Goal: Use online tool/utility: Utilize a website feature to perform a specific function

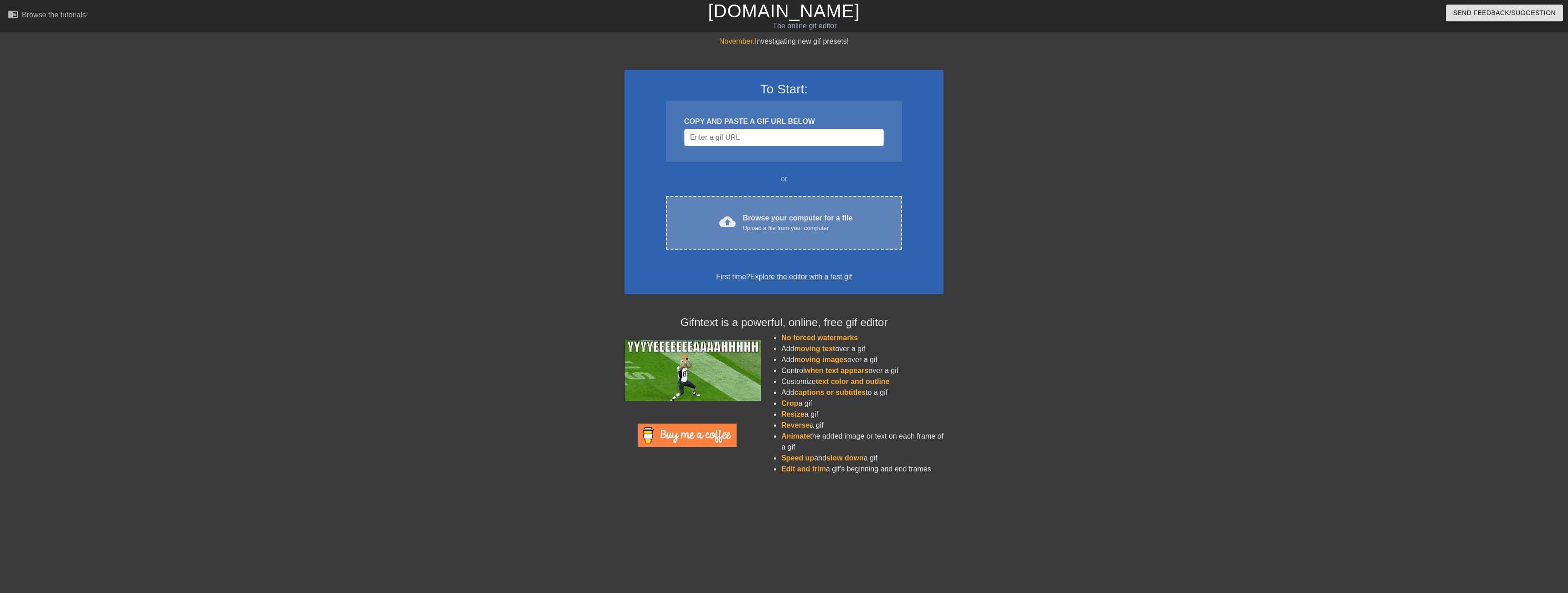
click at [754, 241] on div "cloud_upload Browse your computer for a file Upload a file from your computer C…" at bounding box center [784, 223] width 236 height 54
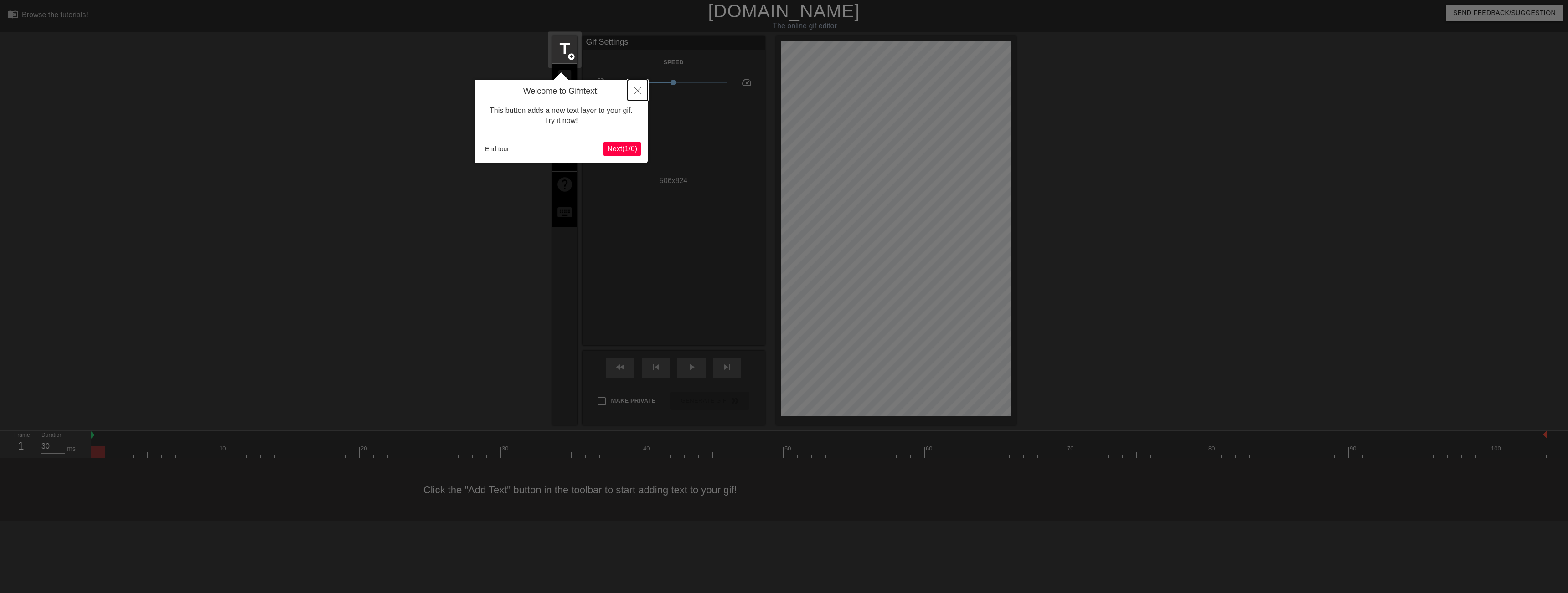
click at [636, 90] on icon "Close" at bounding box center [637, 91] width 6 height 6
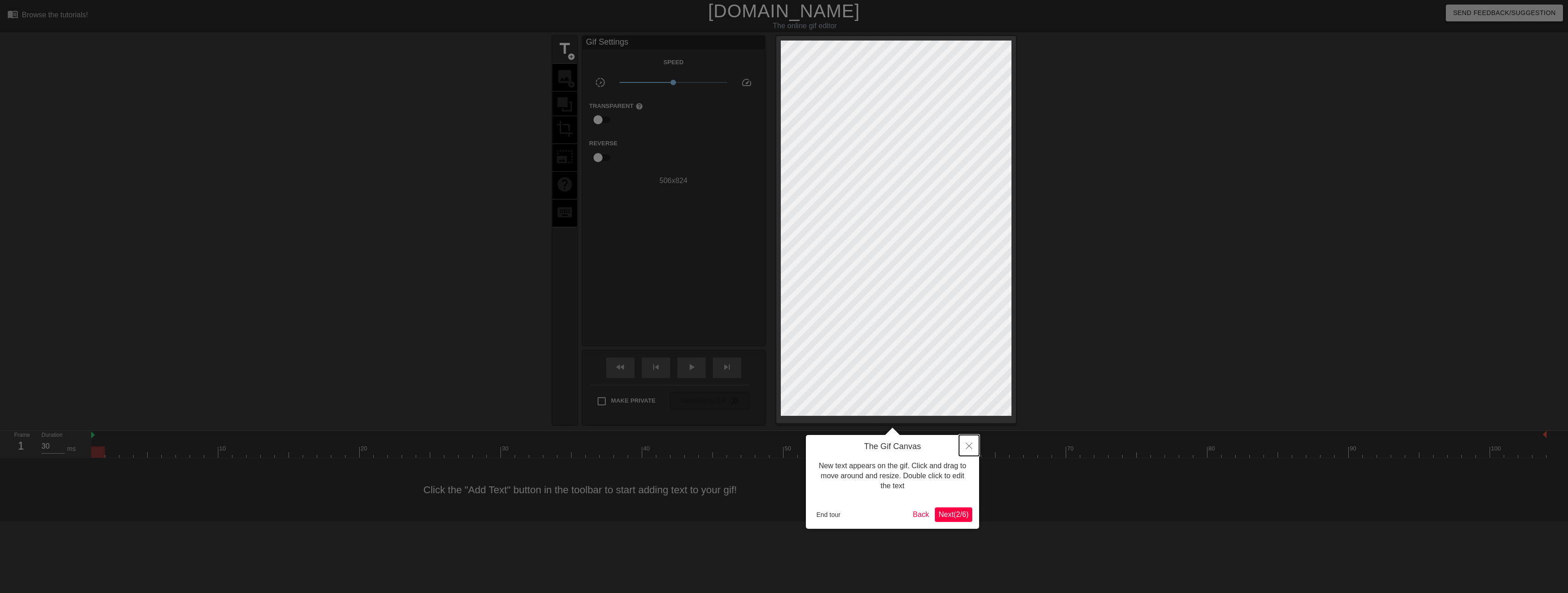
click at [970, 447] on icon "Close" at bounding box center [969, 446] width 6 height 6
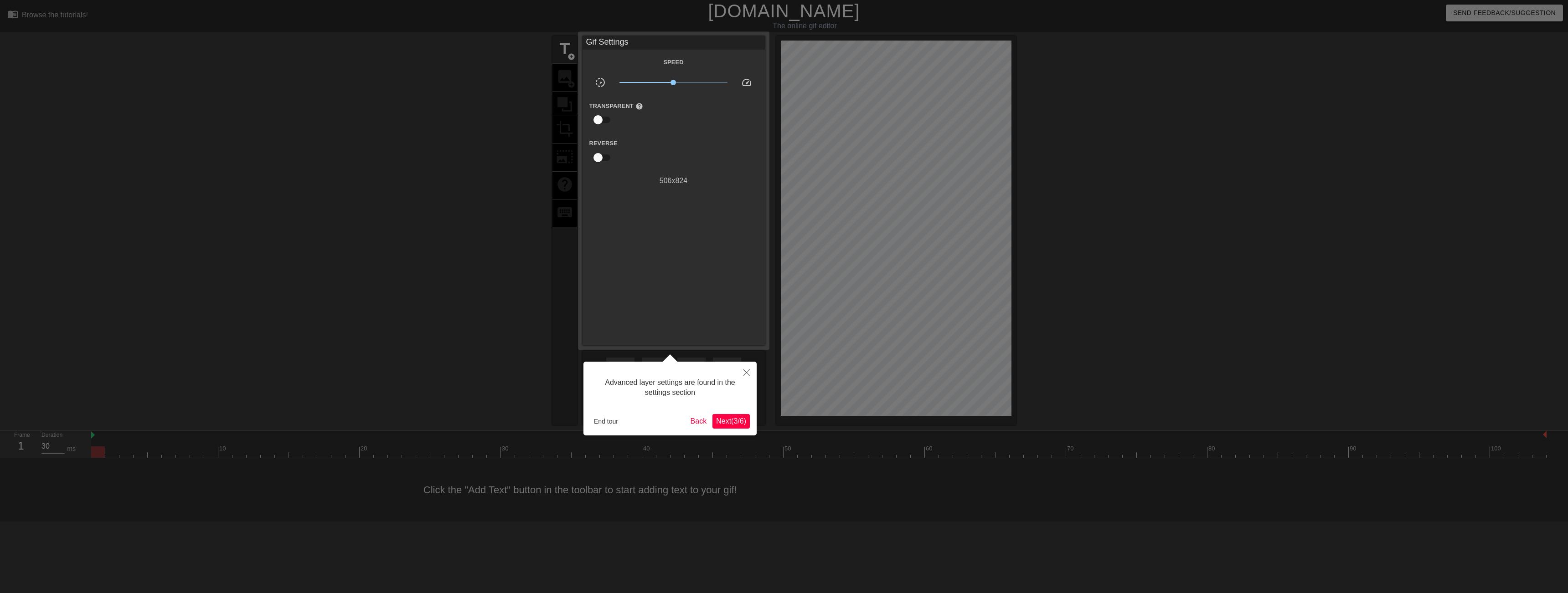
click at [727, 424] on span "Next ( 3 / 6 )" at bounding box center [730, 421] width 30 height 8
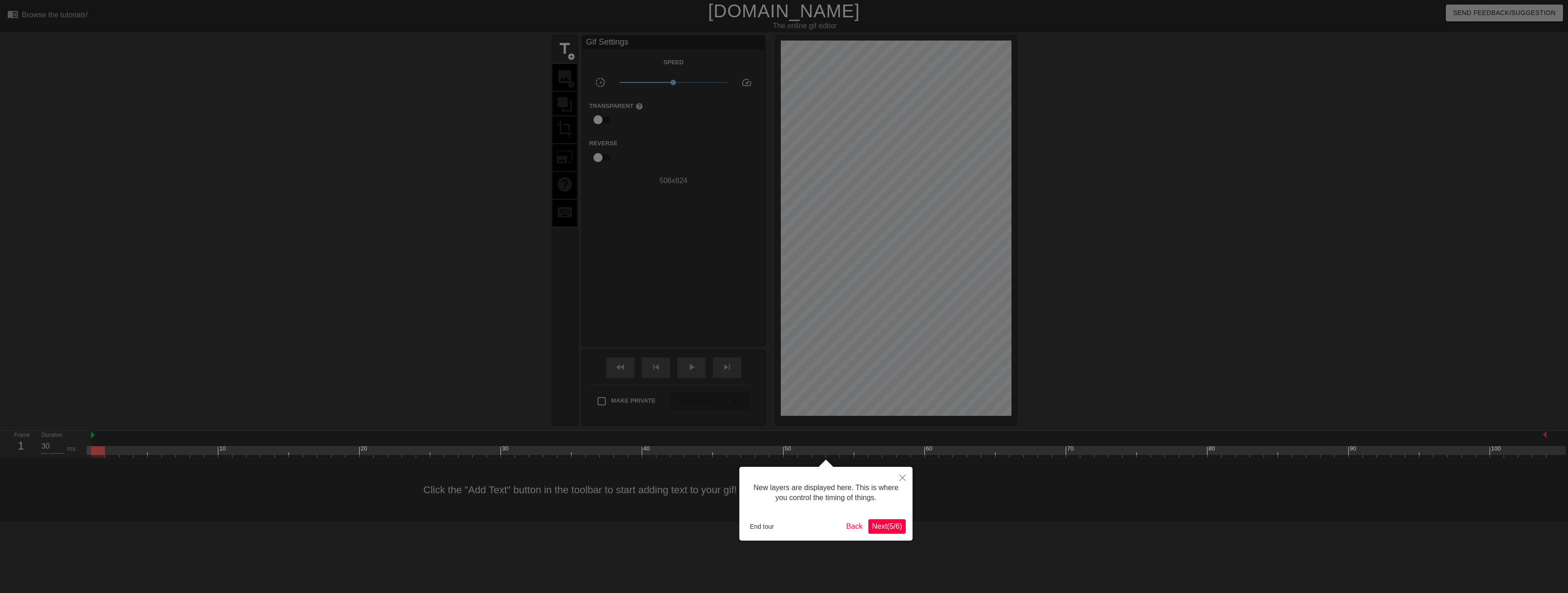
click at [890, 527] on span "Next ( 5 / 6 )" at bounding box center [887, 526] width 30 height 8
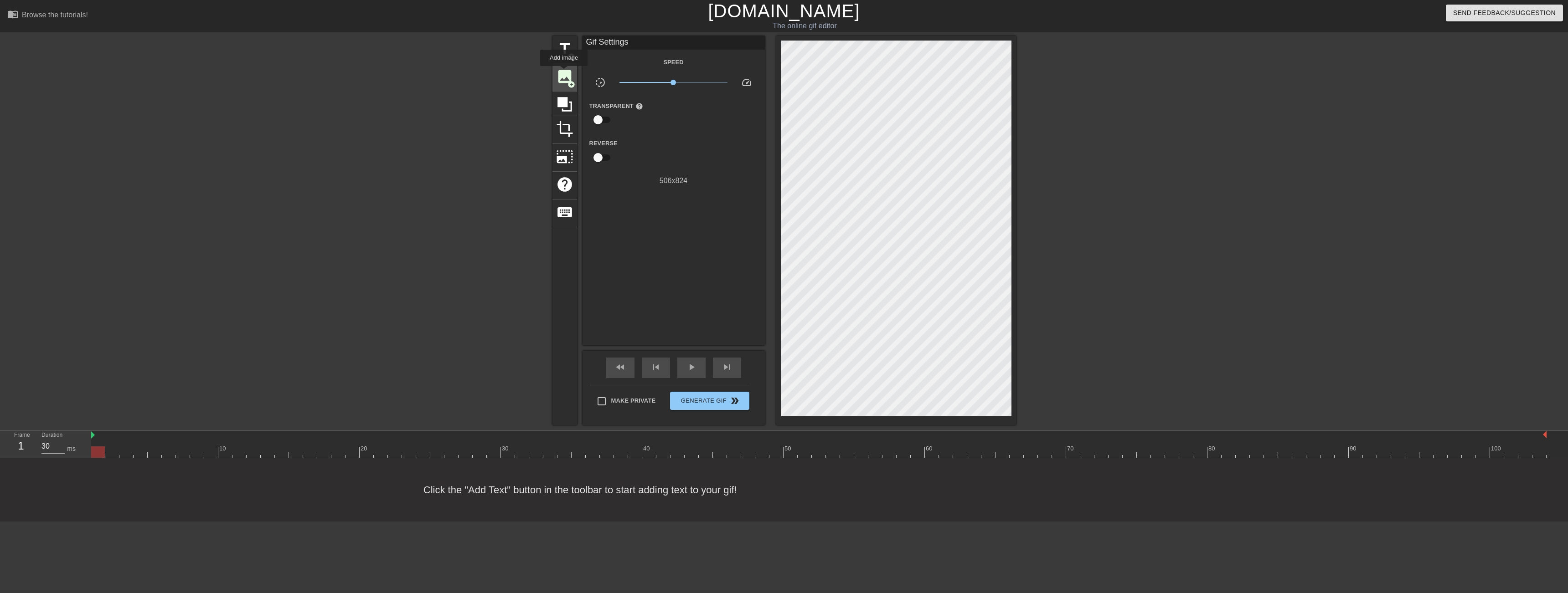
click at [564, 72] on span "image" at bounding box center [565, 77] width 17 height 17
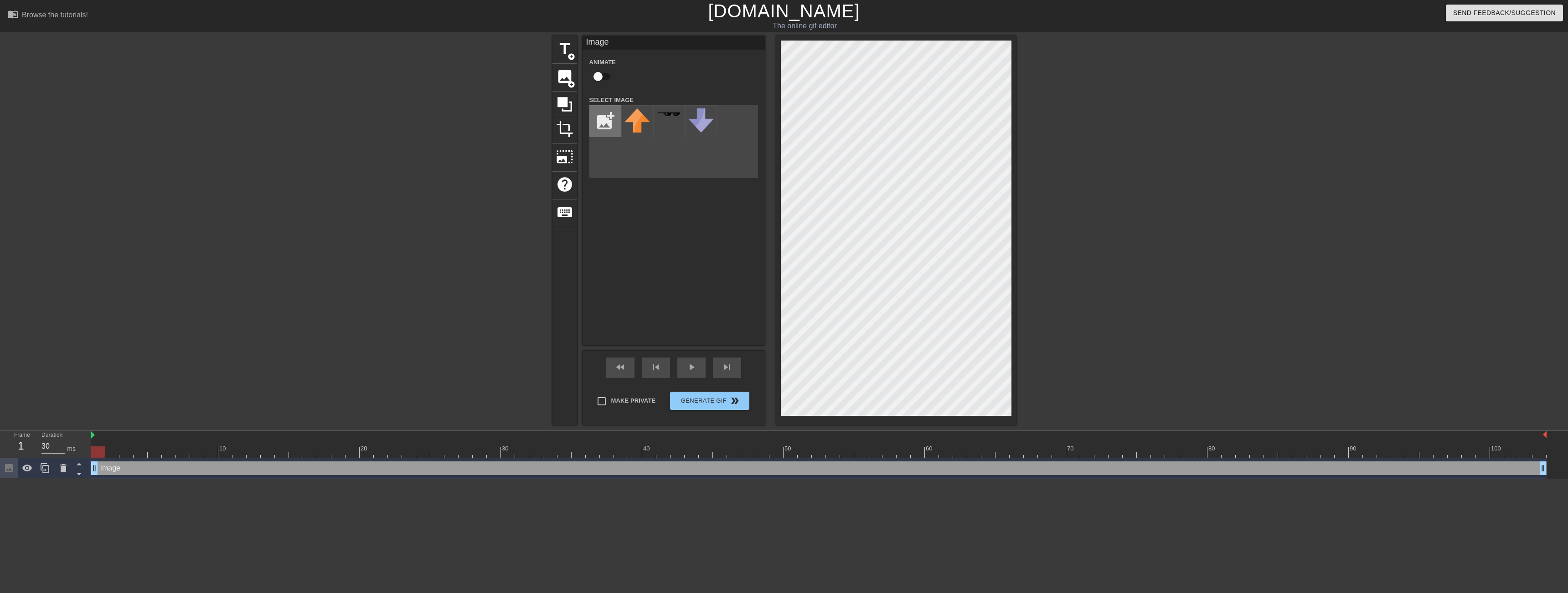
click at [593, 125] on input "file" at bounding box center [605, 121] width 31 height 31
type input "C:\fakepath\Anko2.png"
click at [638, 128] on img at bounding box center [637, 120] width 26 height 25
click at [565, 54] on span "title" at bounding box center [565, 49] width 17 height 17
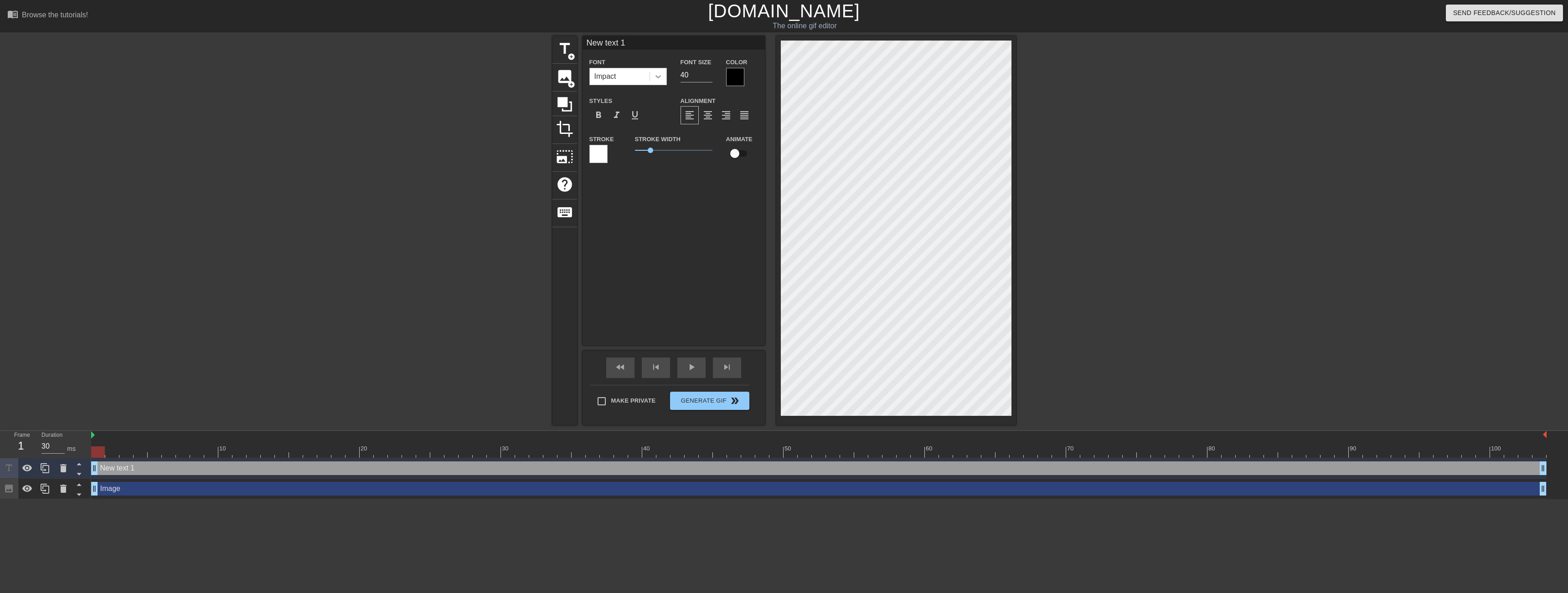
click at [657, 79] on icon at bounding box center [658, 76] width 9 height 9
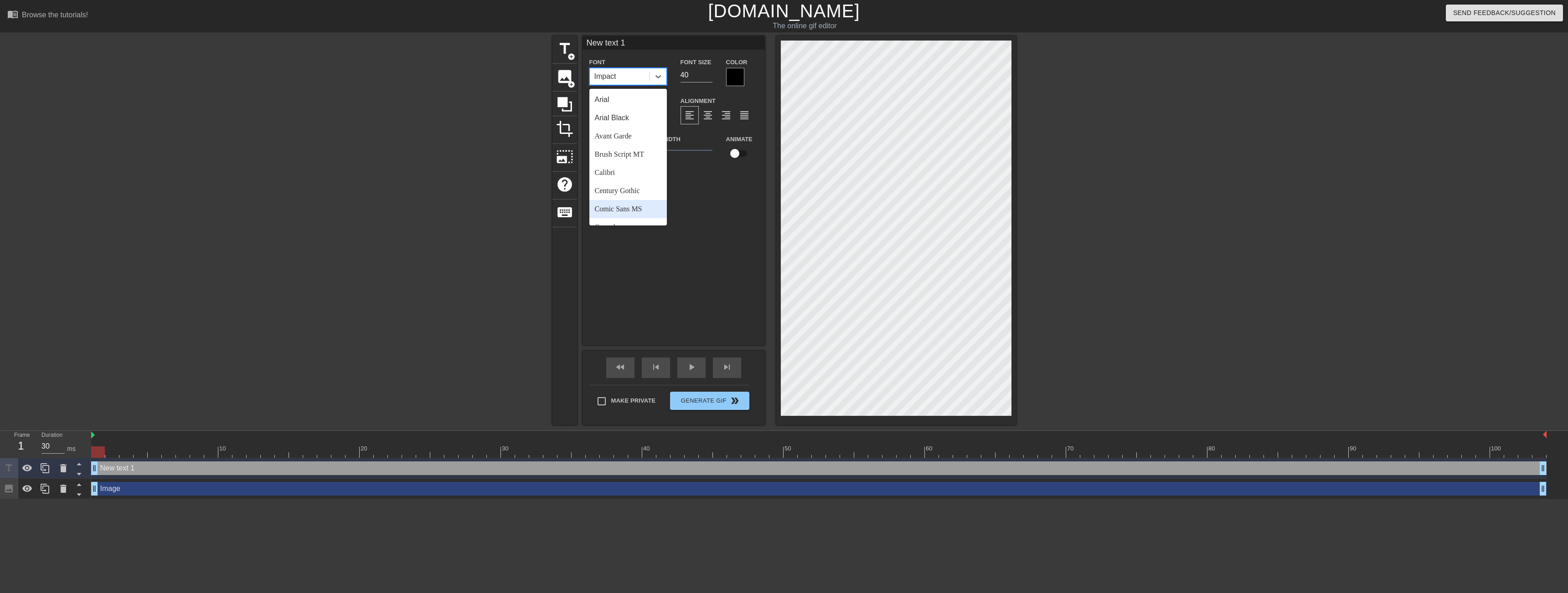
click at [645, 206] on div "Comic Sans MS" at bounding box center [628, 209] width 77 height 18
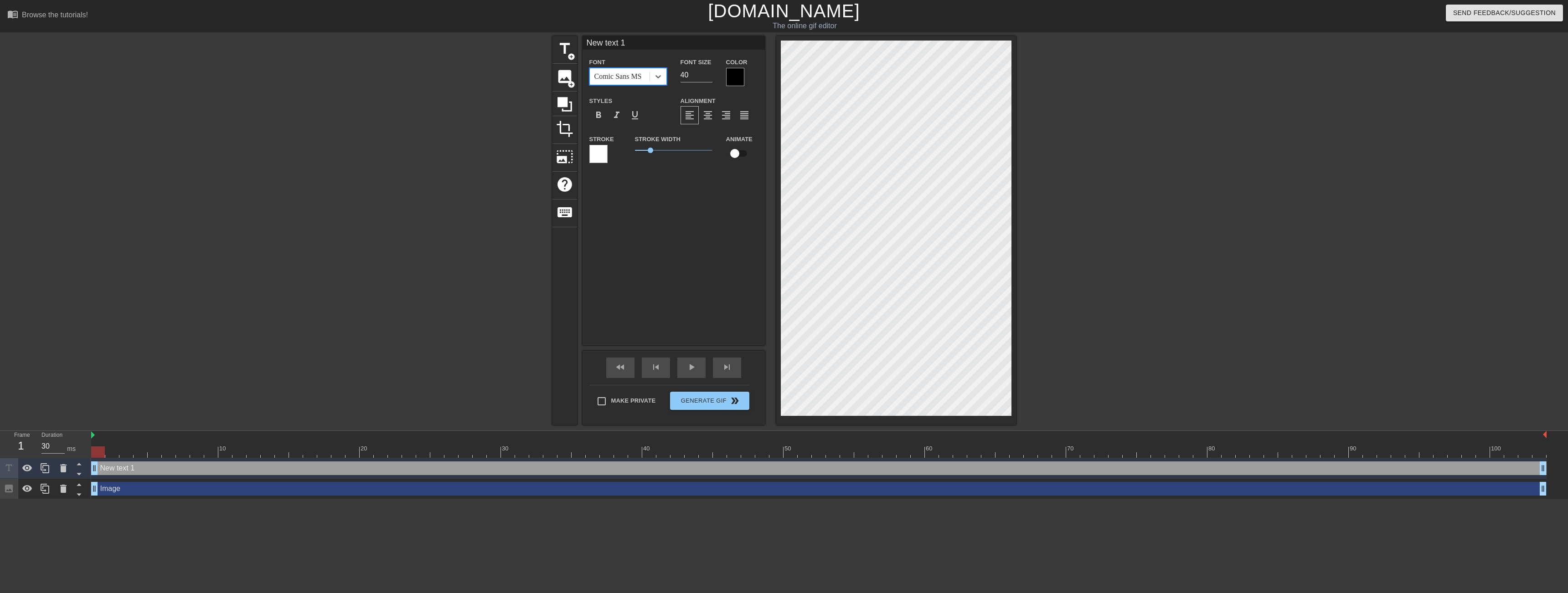
click at [734, 77] on div at bounding box center [735, 77] width 18 height 18
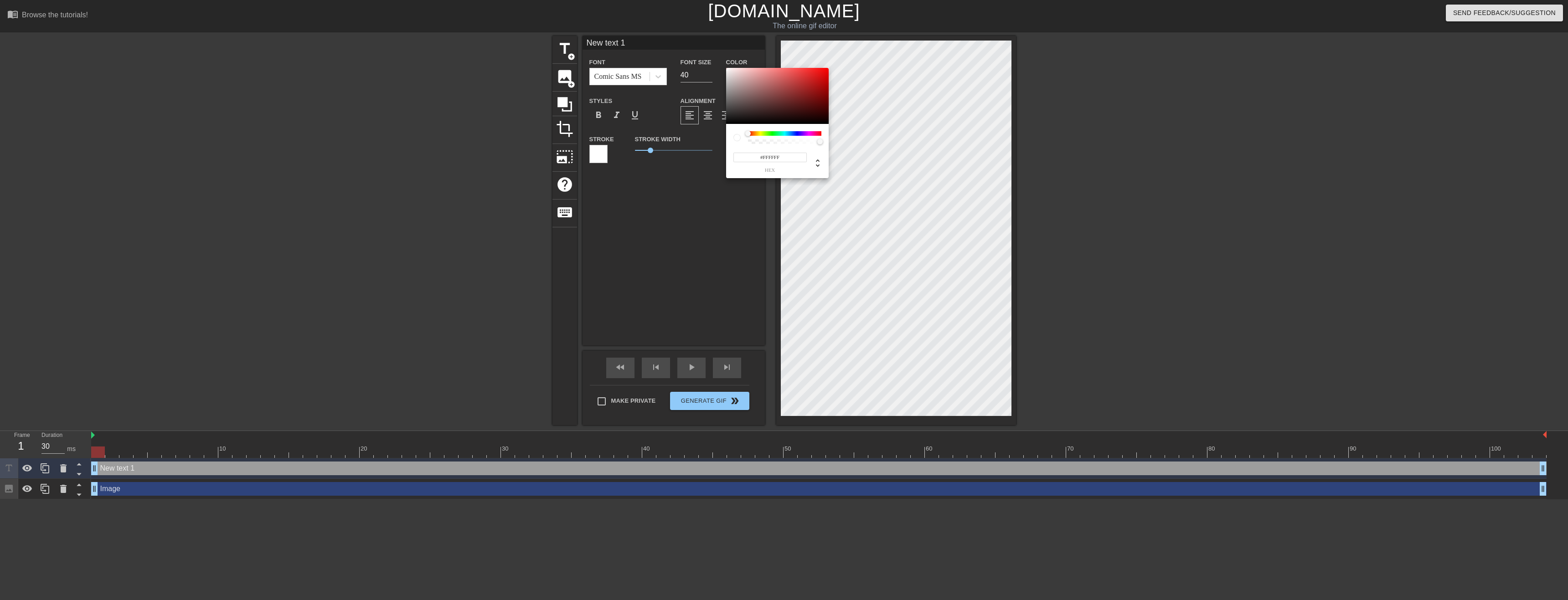
drag, startPoint x: 715, startPoint y: 69, endPoint x: 690, endPoint y: 40, distance: 38.3
click at [690, 40] on div "#FFFFFF hex" at bounding box center [784, 300] width 1568 height 600
drag, startPoint x: 801, startPoint y: 131, endPoint x: 811, endPoint y: 131, distance: 10.0
click at [811, 131] on div at bounding box center [785, 133] width 74 height 4
type input "#FF00D8"
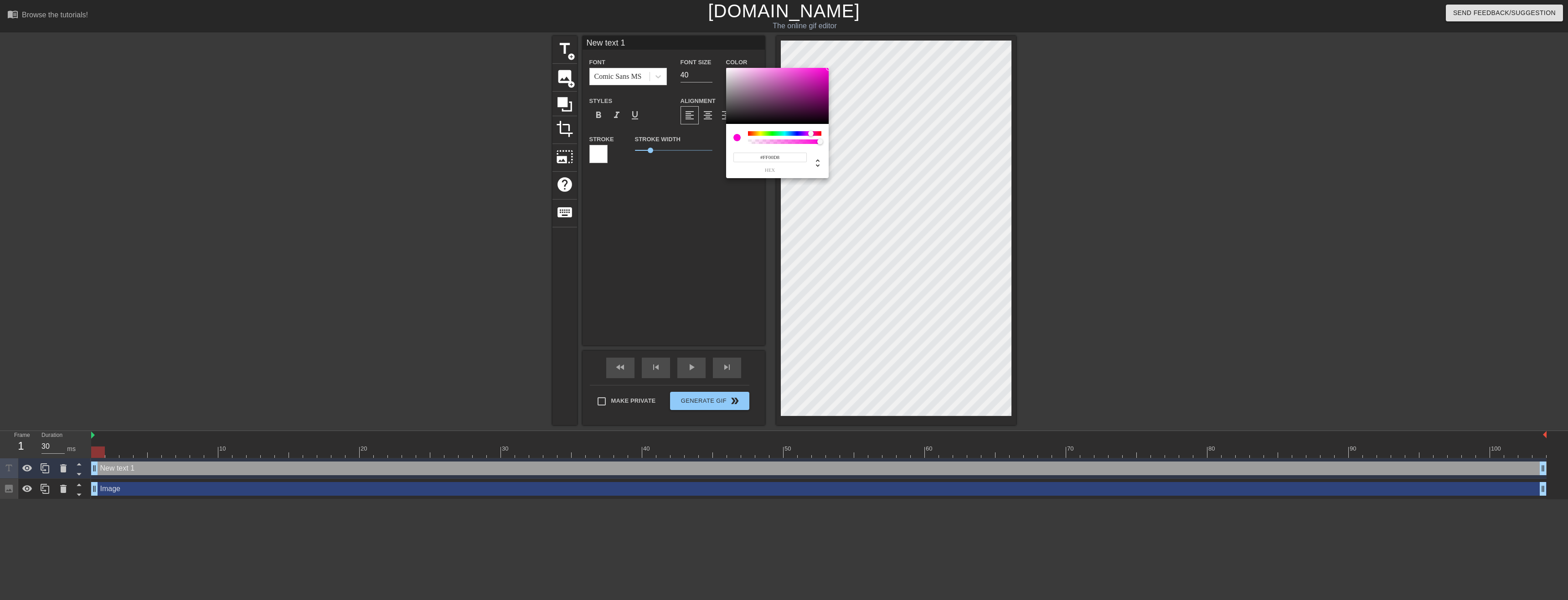
drag, startPoint x: 808, startPoint y: 96, endPoint x: 839, endPoint y: 57, distance: 49.8
click at [839, 57] on div "#FF00D8 hex" at bounding box center [784, 300] width 1568 height 600
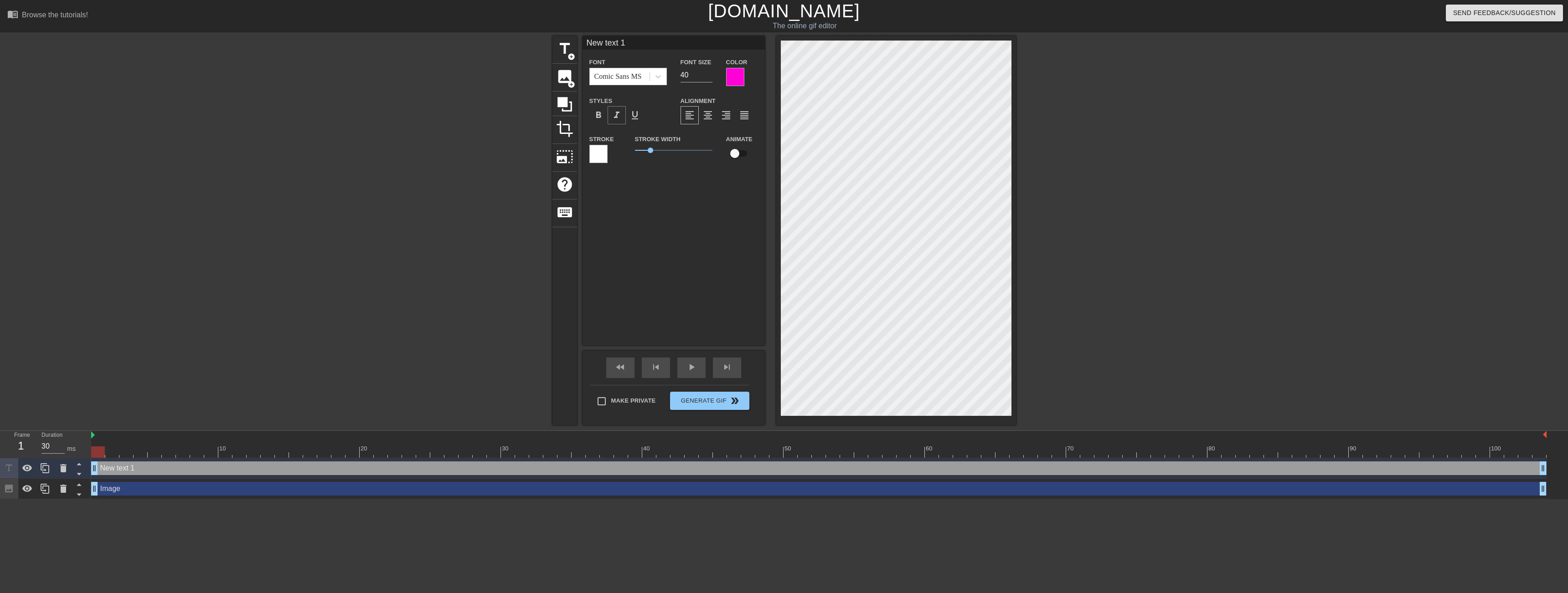
click at [616, 115] on span "format_italic" at bounding box center [617, 115] width 11 height 11
drag, startPoint x: 650, startPoint y: 154, endPoint x: 599, endPoint y: 159, distance: 51.2
click at [599, 159] on div "Stroke Stroke Width 0 Animate" at bounding box center [674, 152] width 183 height 38
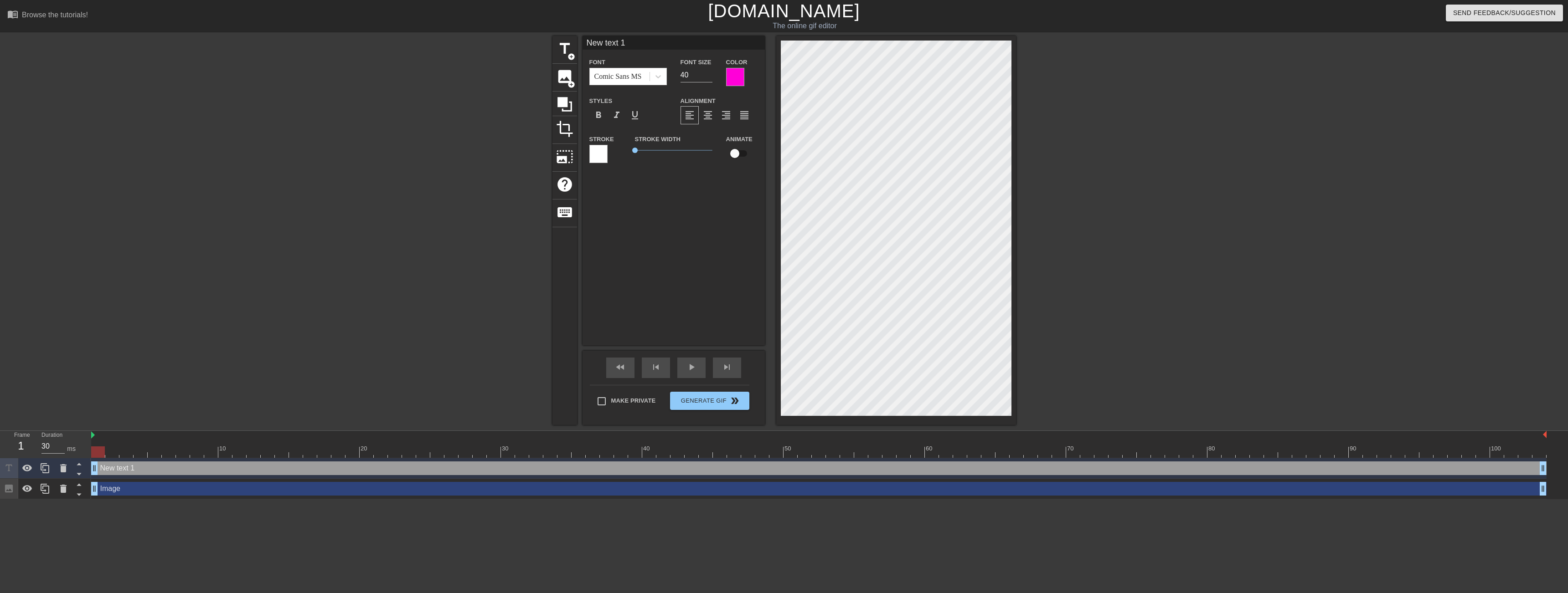
type input "New text"
type textarea "New text"
type input "New text"
type textarea "New text"
type input "New tex"
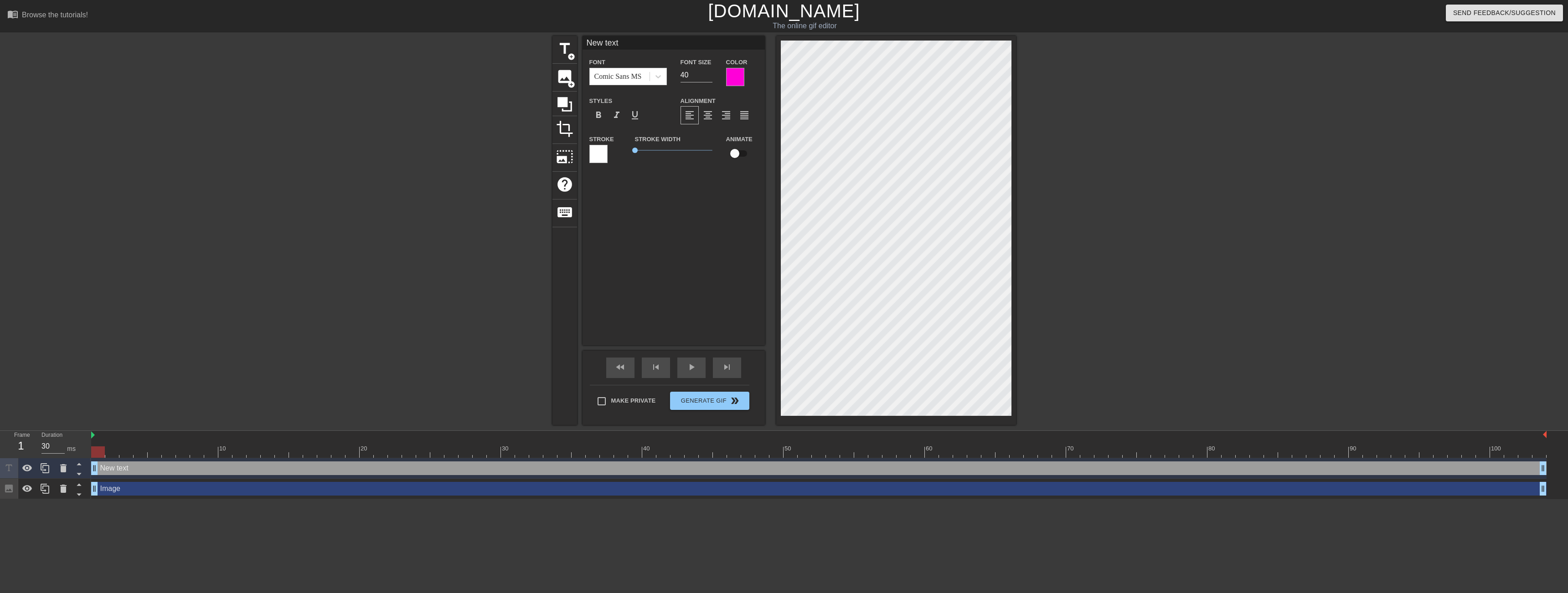
type textarea "New tex"
type input "New te"
type textarea "New te"
type input "New t"
type textarea "New t"
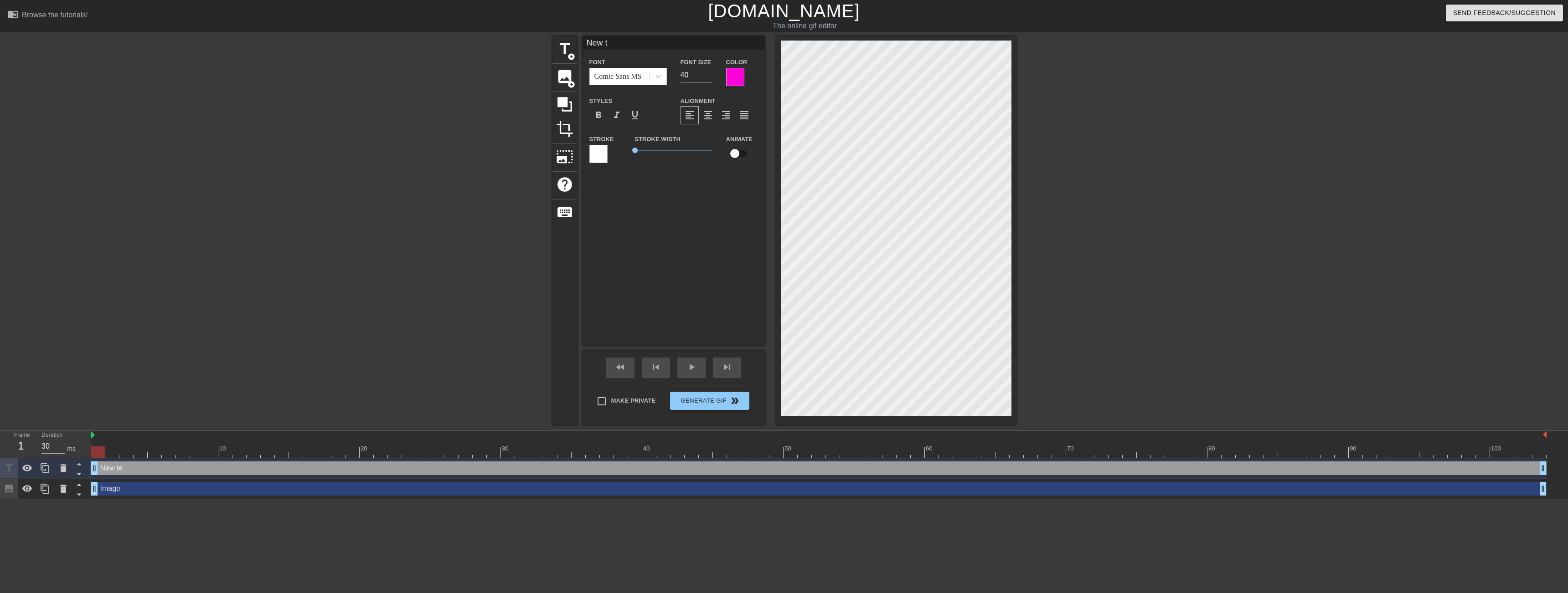
type input "New"
type textarea "New"
type input "New"
type textarea "New"
type input "Ne"
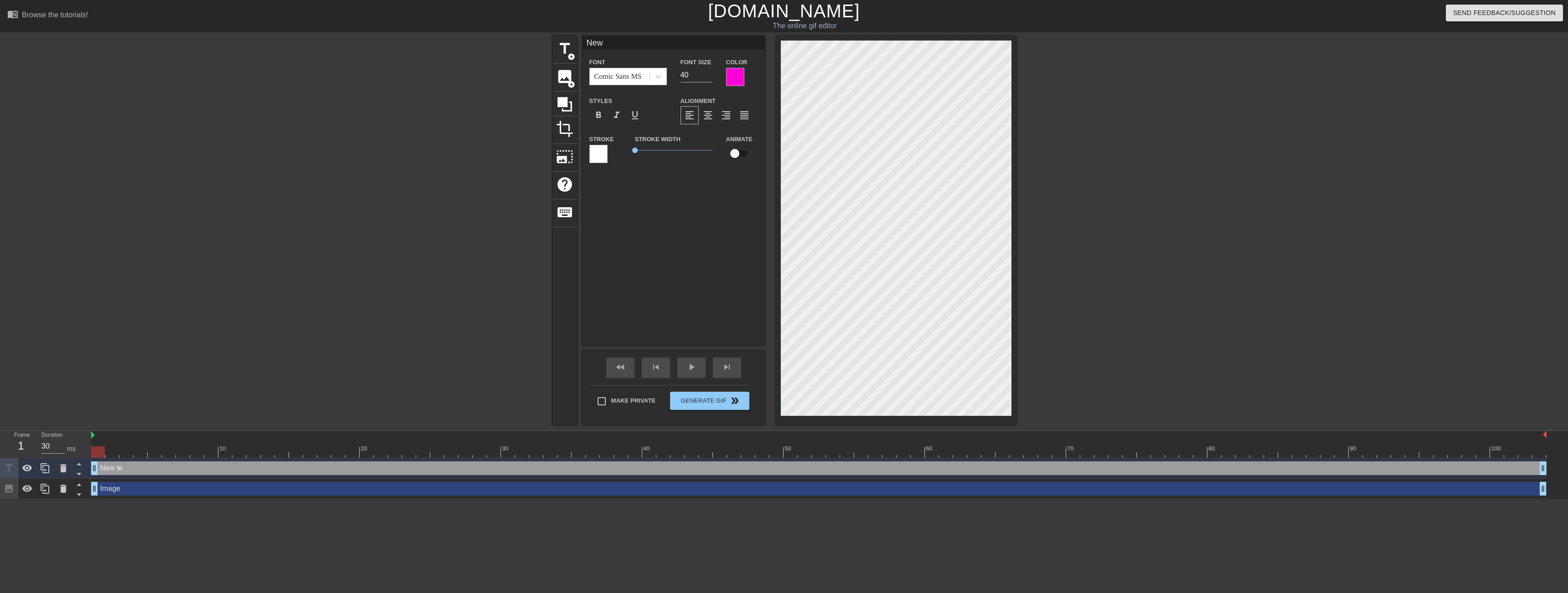
type textarea "Ne"
type input "N"
type textarea "N"
type input "H"
type textarea "H"
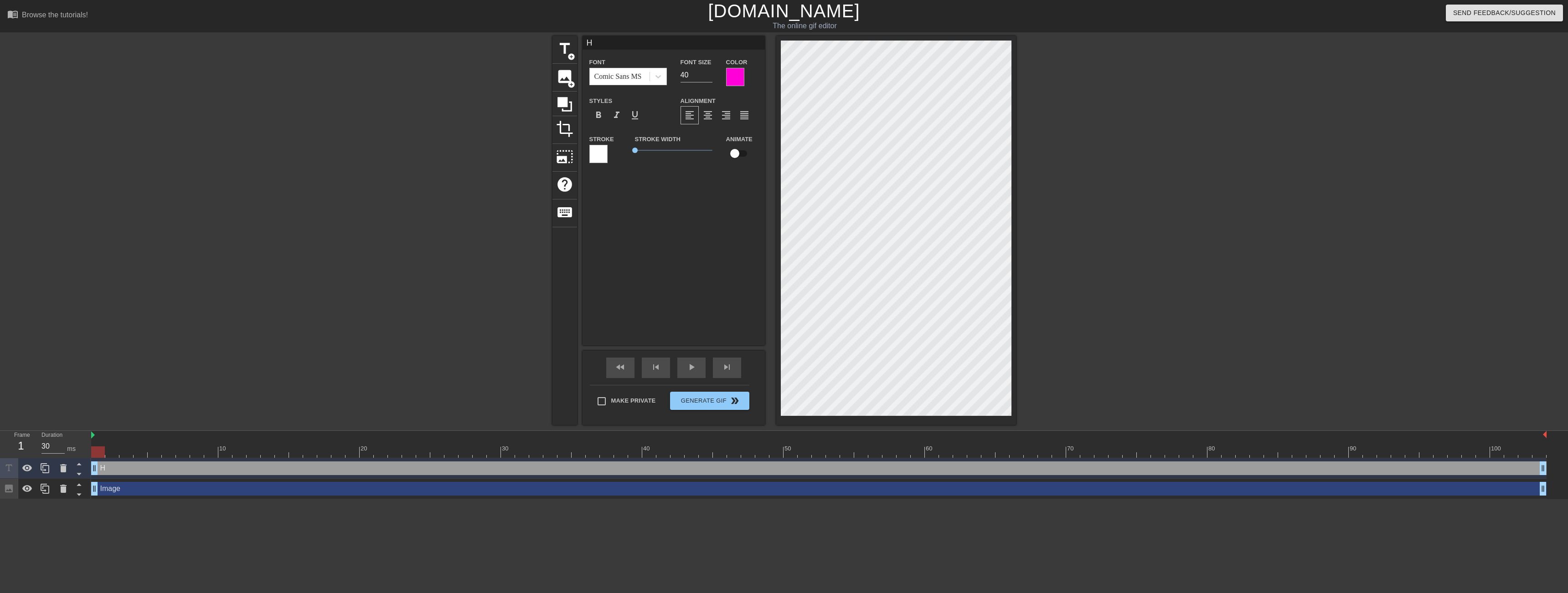
type input "He"
type textarea "He"
type input "Hel"
type textarea "Hel"
type input "Hell"
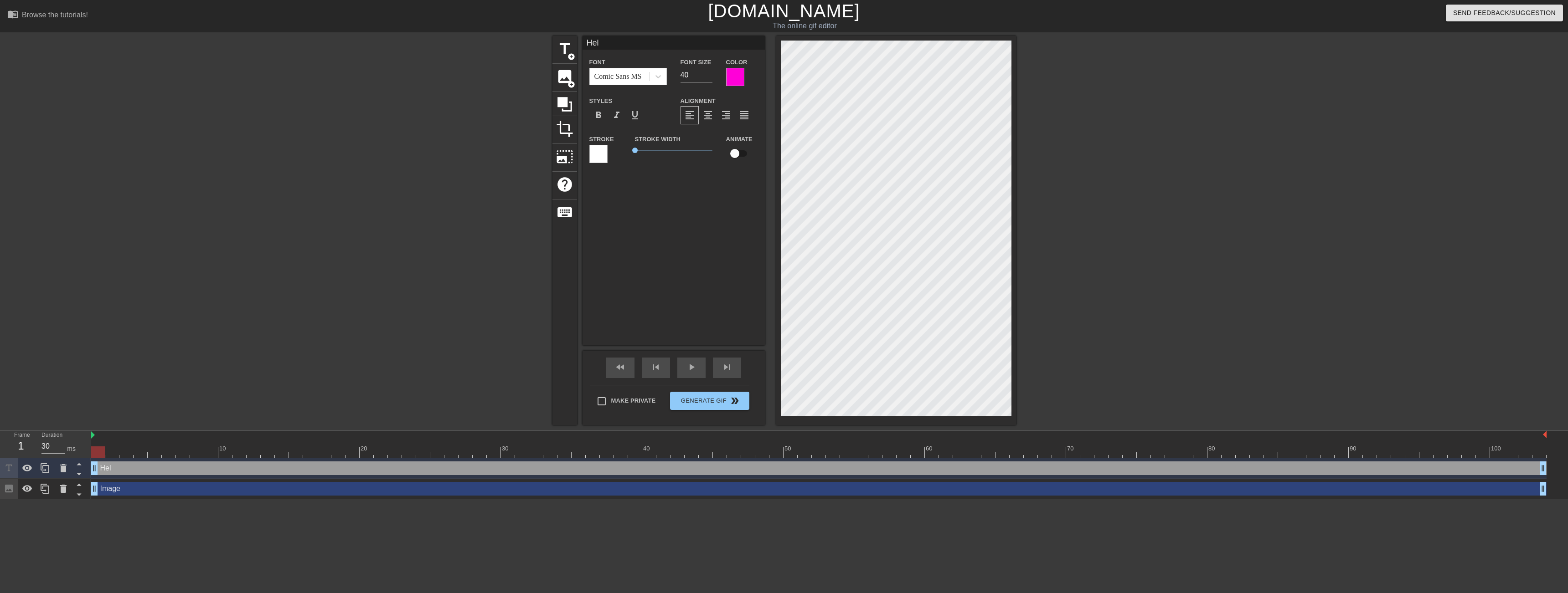
type textarea "Hell"
type input "Hello"
type textarea "Hello"
click at [738, 77] on div at bounding box center [735, 77] width 18 height 18
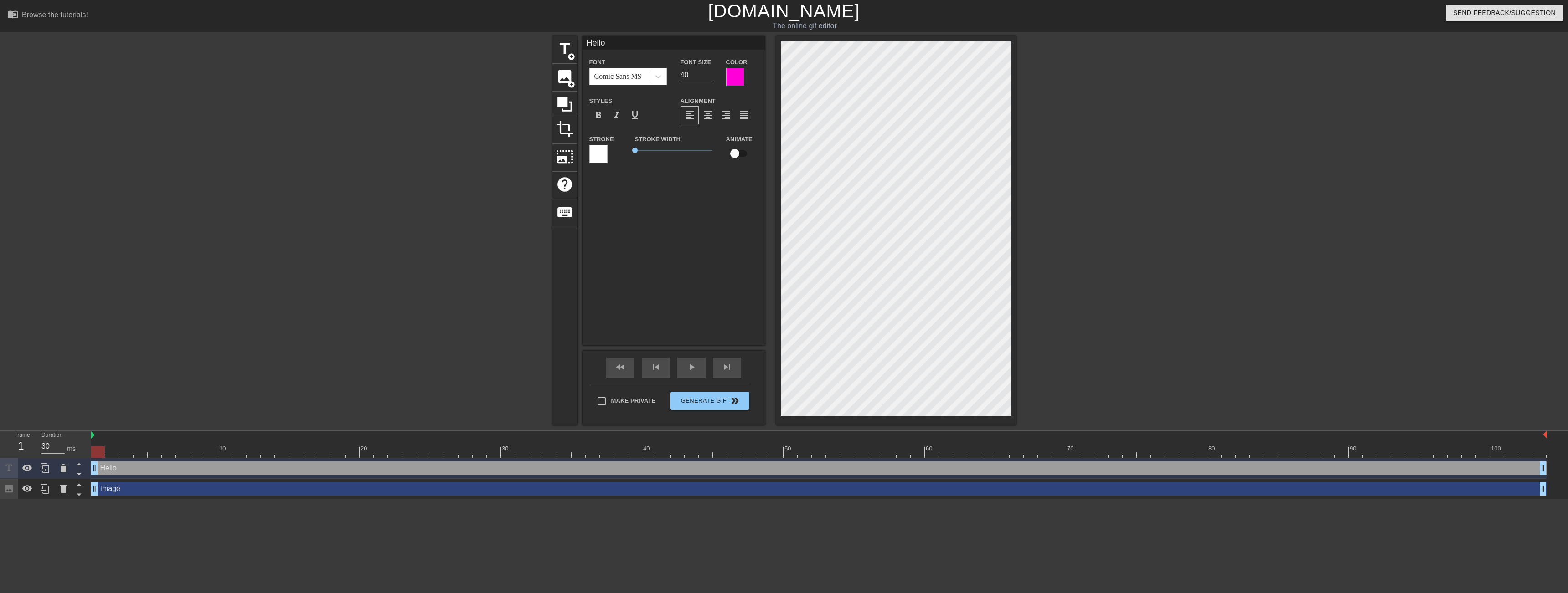
click at [733, 73] on div at bounding box center [735, 77] width 18 height 18
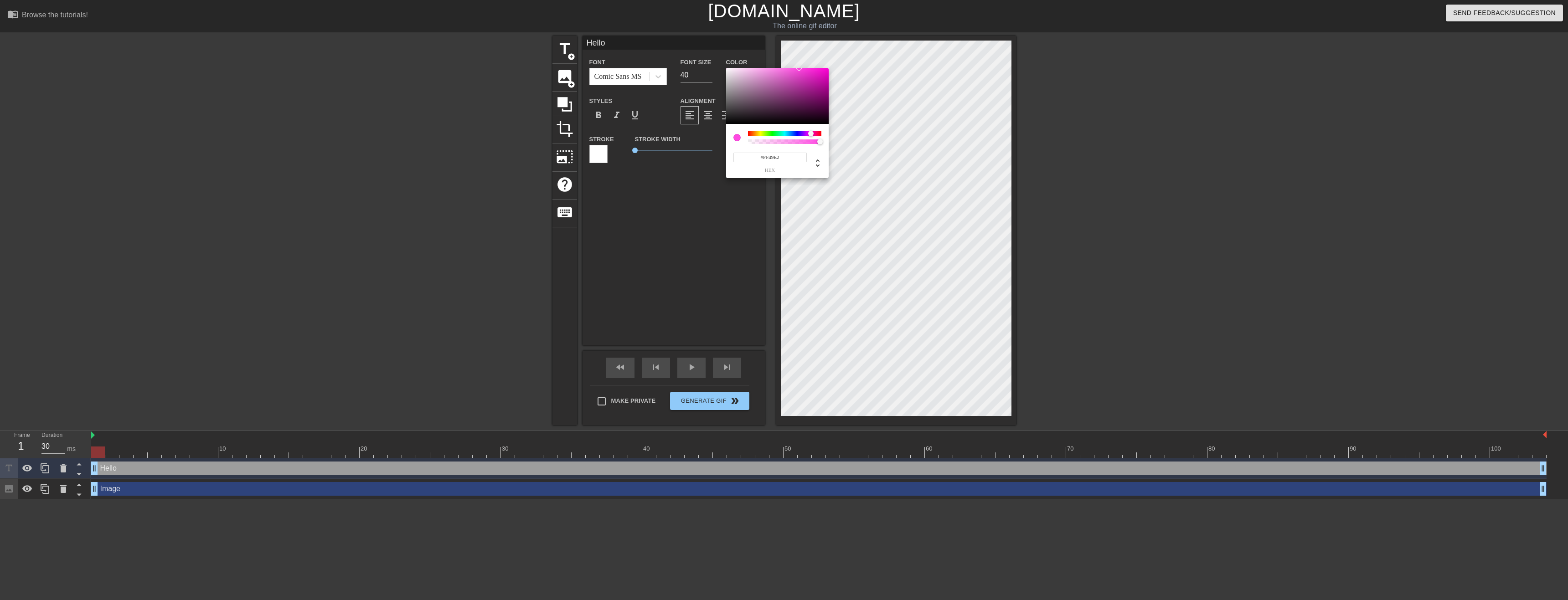
drag, startPoint x: 810, startPoint y: 86, endPoint x: 799, endPoint y: 65, distance: 23.7
click at [799, 65] on div "#FF49E2 hex" at bounding box center [784, 300] width 1568 height 600
type input "#FF89EA"
drag, startPoint x: 799, startPoint y: 77, endPoint x: 774, endPoint y: 51, distance: 36.1
click at [774, 51] on div "#FF89EA hex" at bounding box center [784, 300] width 1568 height 600
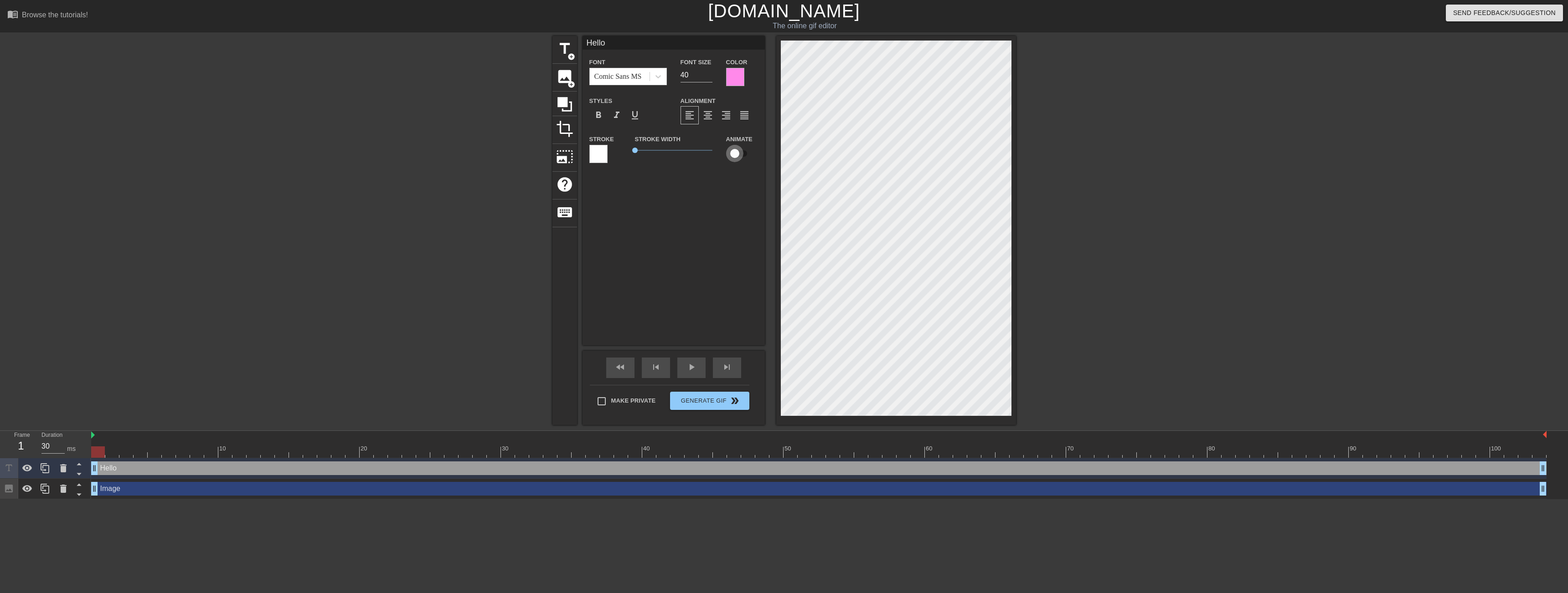
click at [738, 152] on input "checkbox" at bounding box center [734, 153] width 52 height 17
checkbox input "true"
click at [1090, 175] on div at bounding box center [1095, 172] width 137 height 273
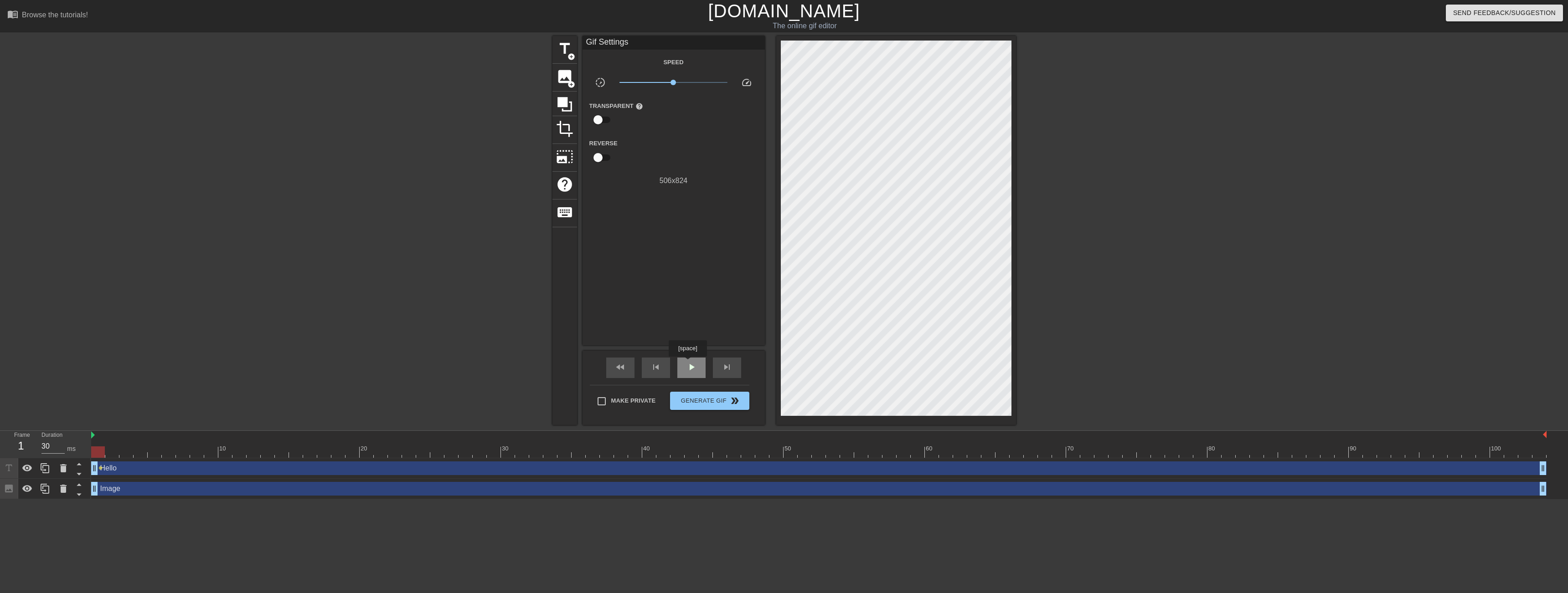
click at [687, 363] on span "play_arrow" at bounding box center [691, 367] width 11 height 11
type input "30"
click at [737, 394] on button "Generate Gif double_arrow" at bounding box center [710, 401] width 79 height 18
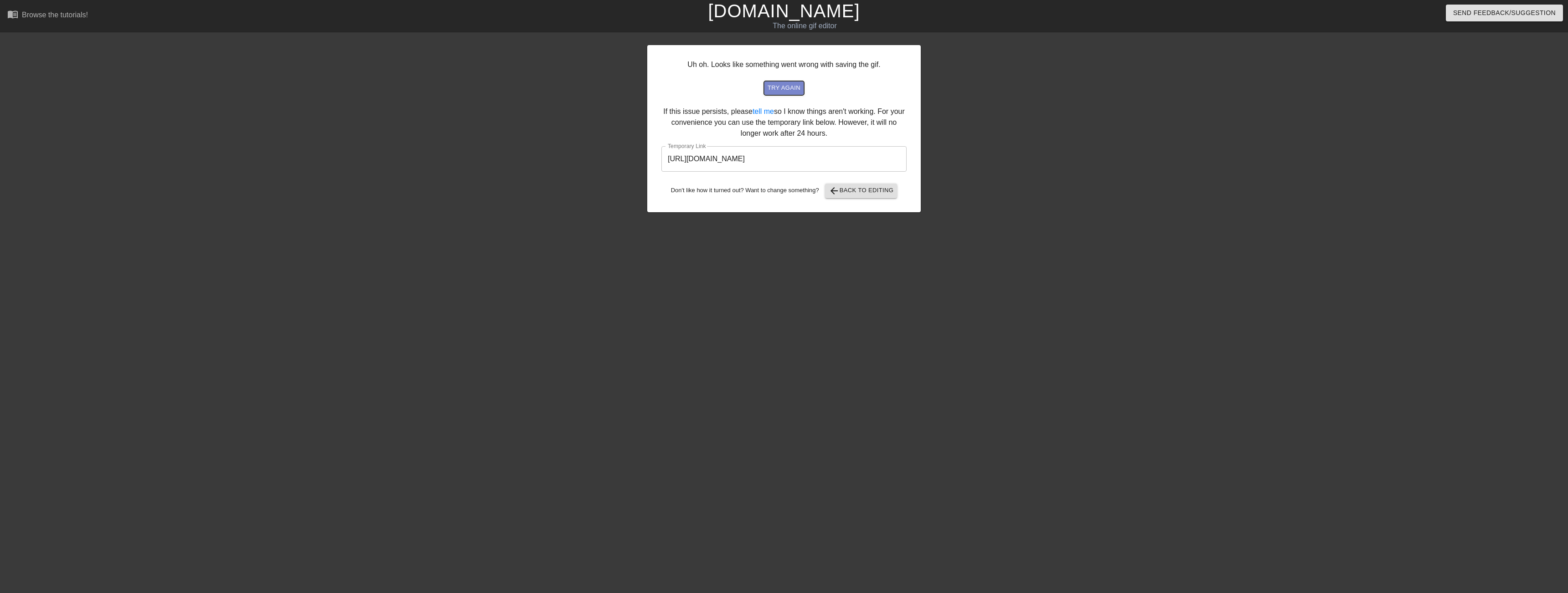
click at [774, 91] on span "try again" at bounding box center [784, 88] width 33 height 10
drag, startPoint x: 872, startPoint y: 158, endPoint x: 640, endPoint y: 140, distance: 232.7
click at [640, 140] on div "Uh oh. Looks like something went wrong with saving the gif. try again If this i…" at bounding box center [784, 172] width 1568 height 273
